Goal: Information Seeking & Learning: Learn about a topic

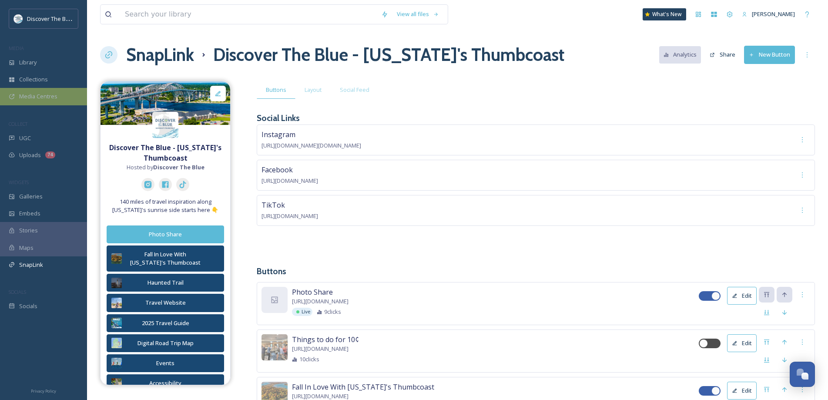
click at [67, 99] on div "Media Centres" at bounding box center [43, 96] width 87 height 17
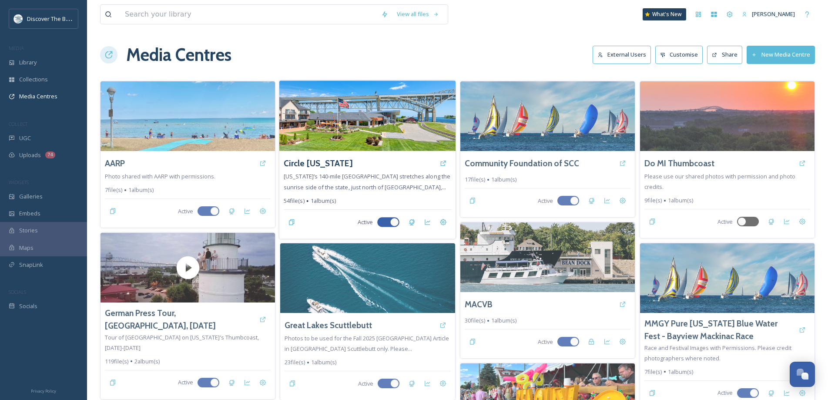
click at [380, 116] on img at bounding box center [367, 116] width 176 height 71
click at [420, 164] on div "Circle Michigan" at bounding box center [368, 163] width 168 height 16
click at [441, 163] on icon at bounding box center [443, 163] width 5 height 5
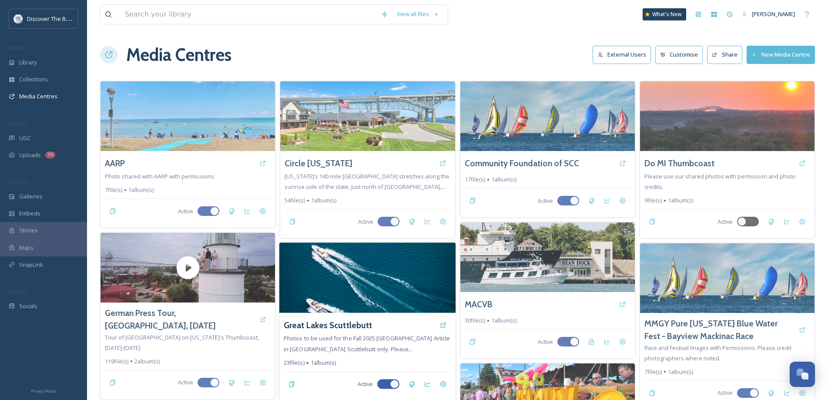
click at [406, 294] on img at bounding box center [367, 277] width 176 height 71
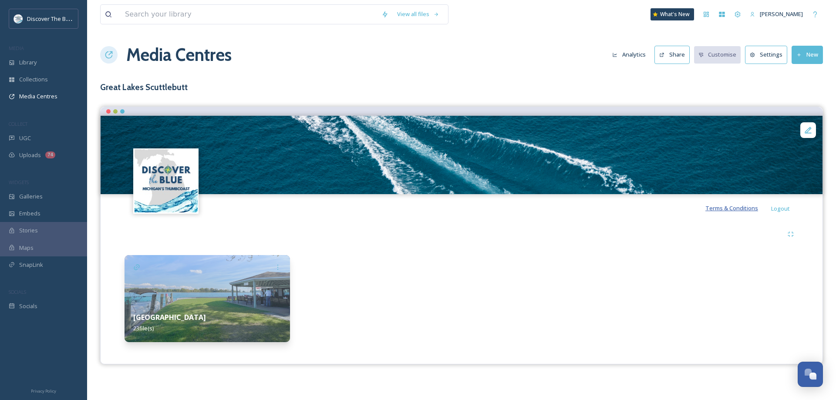
click at [731, 209] on span "Terms & Conditions" at bounding box center [731, 208] width 53 height 8
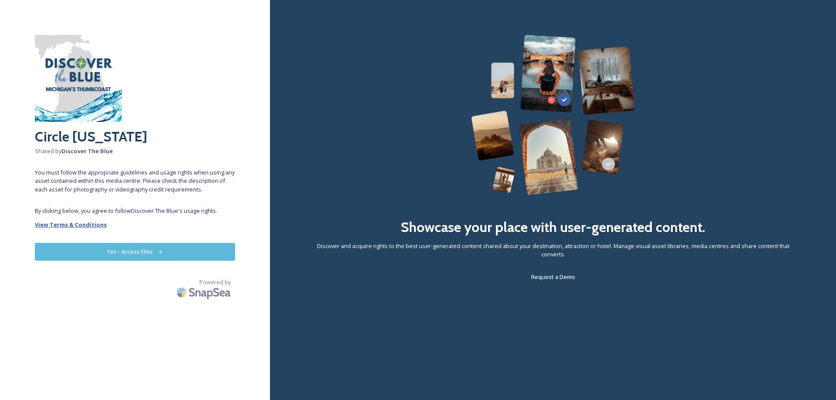
click at [91, 223] on strong "View Terms & Conditions" at bounding box center [71, 225] width 72 height 8
click at [195, 255] on button "Yes - Access Files" at bounding box center [135, 252] width 200 height 18
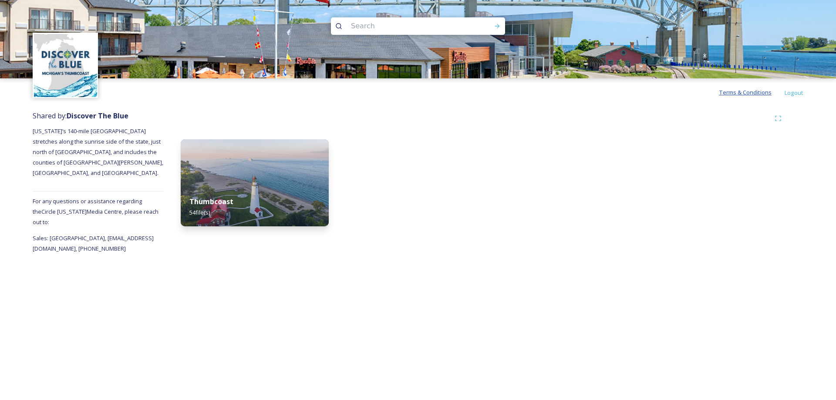
click at [761, 92] on span "Terms & Conditions" at bounding box center [745, 92] width 53 height 8
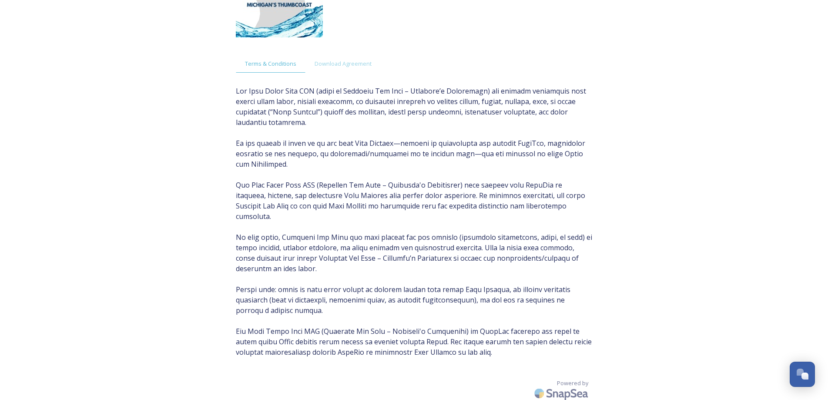
scroll to position [77, 0]
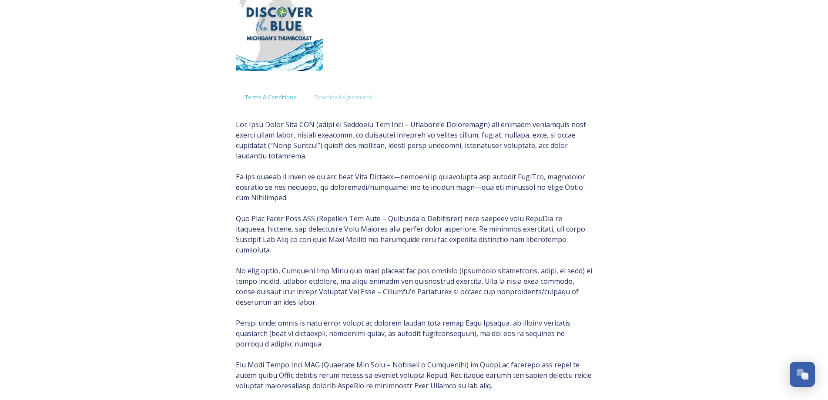
scroll to position [77, 0]
